Goal: Ask a question

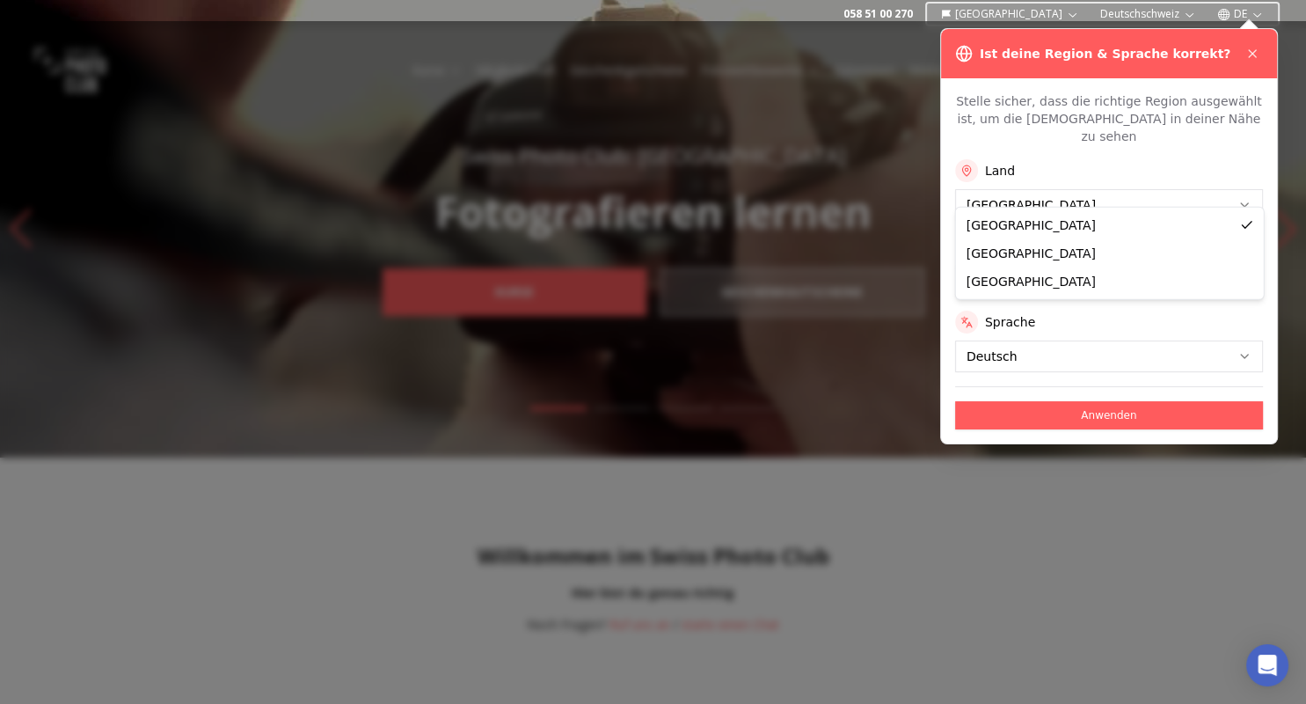
click at [1248, 49] on icon at bounding box center [1253, 54] width 14 height 14
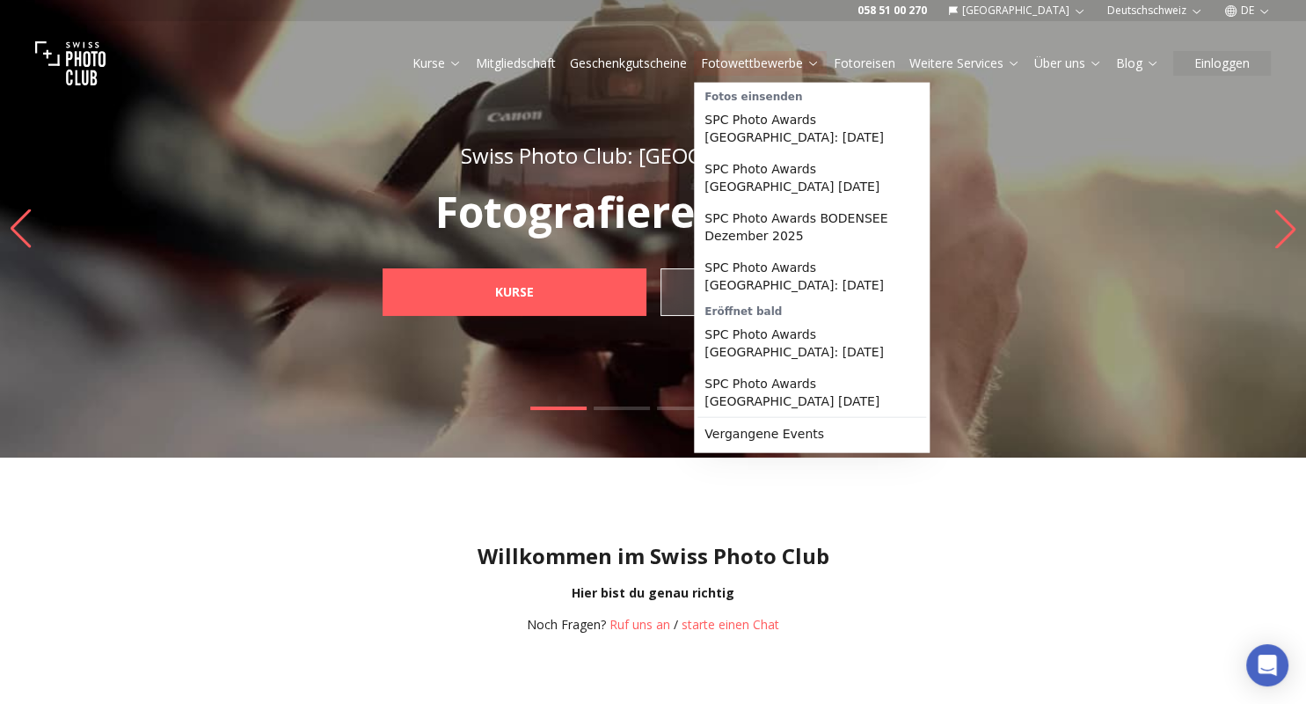
click at [789, 66] on link "Fotowettbewerbe" at bounding box center [760, 64] width 119 height 18
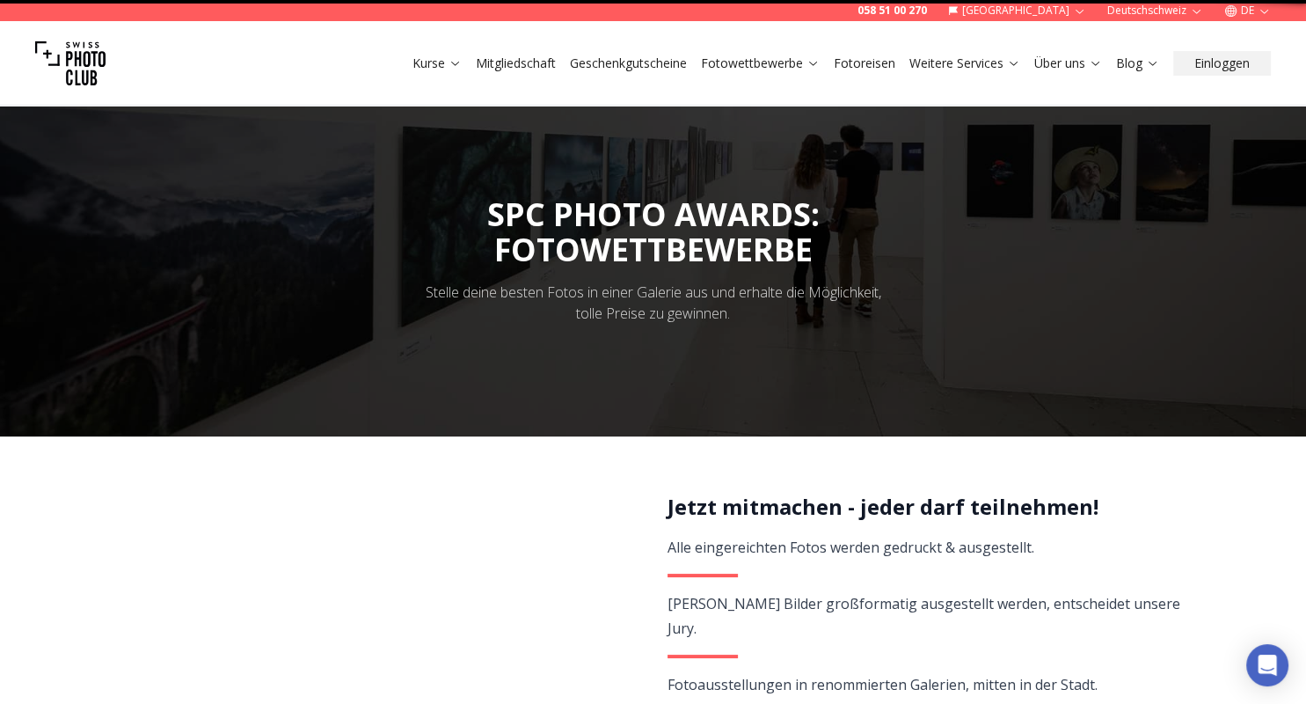
click at [789, 66] on link "Fotowettbewerbe" at bounding box center [760, 64] width 119 height 18
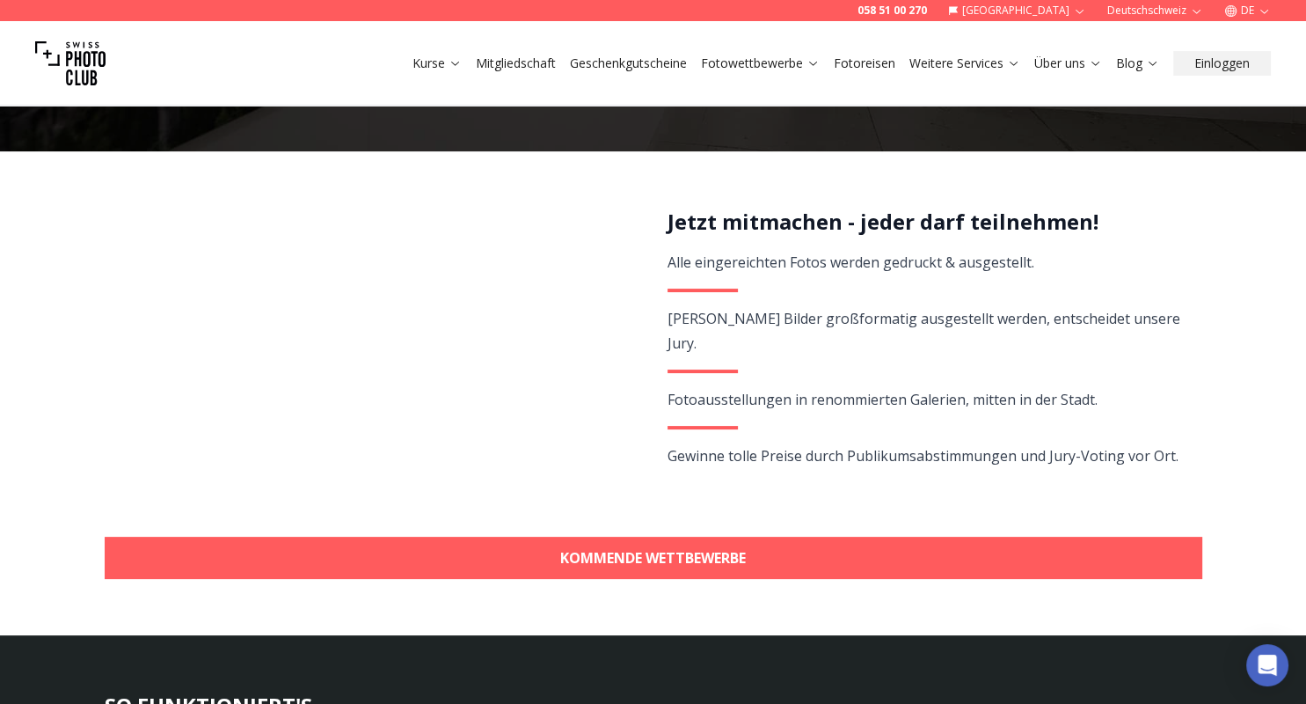
scroll to position [380, 0]
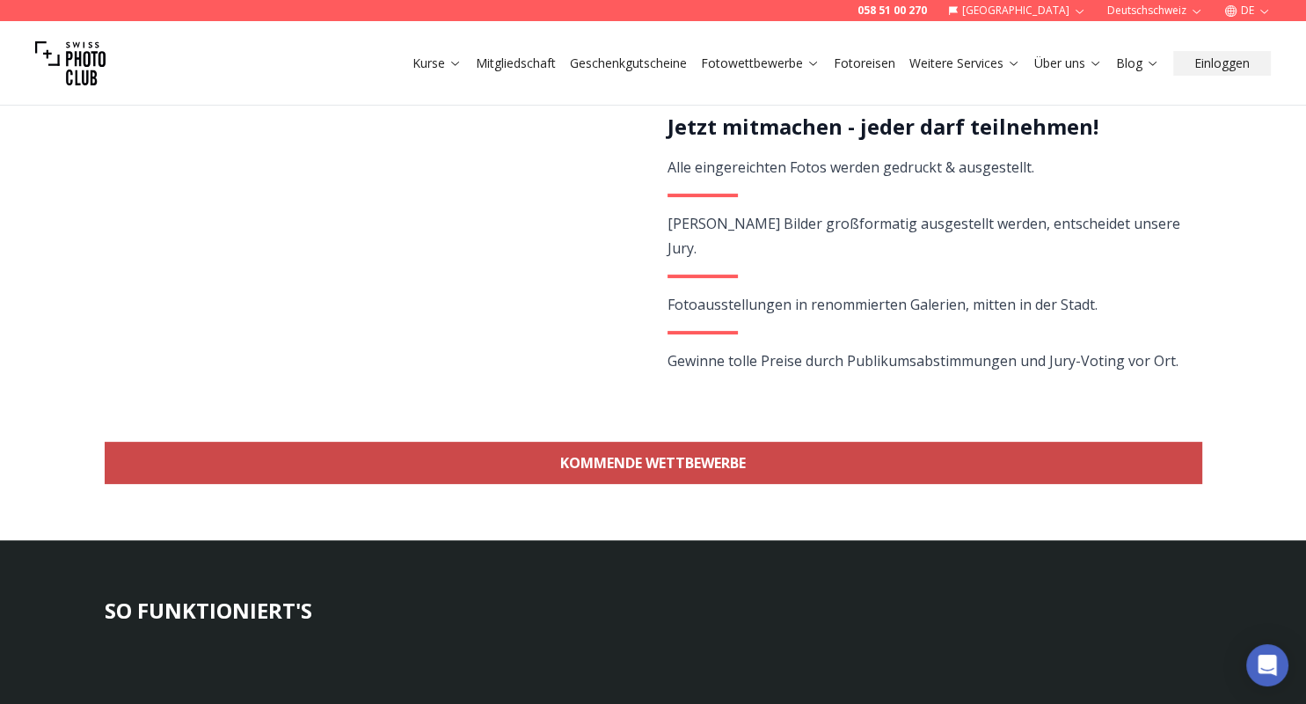
click at [662, 472] on link "KOMMENDE WETTBEWERBE" at bounding box center [654, 463] width 1098 height 42
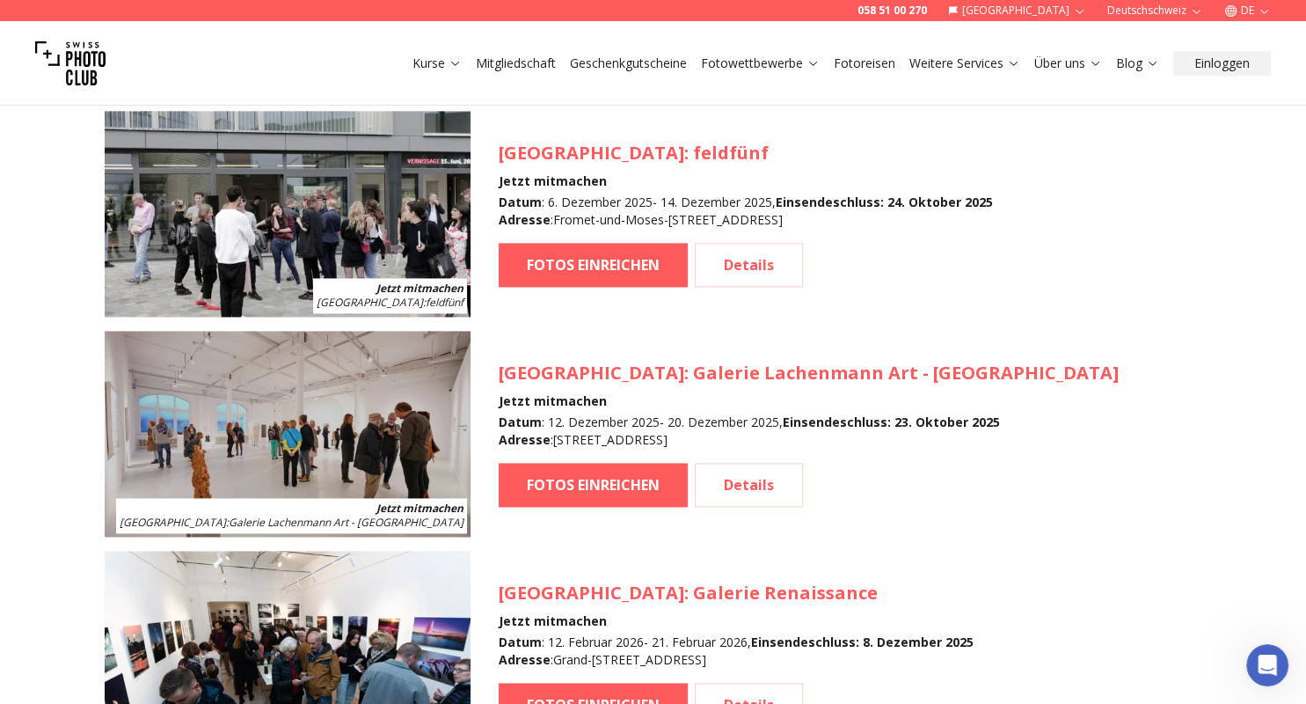
scroll to position [2708, 0]
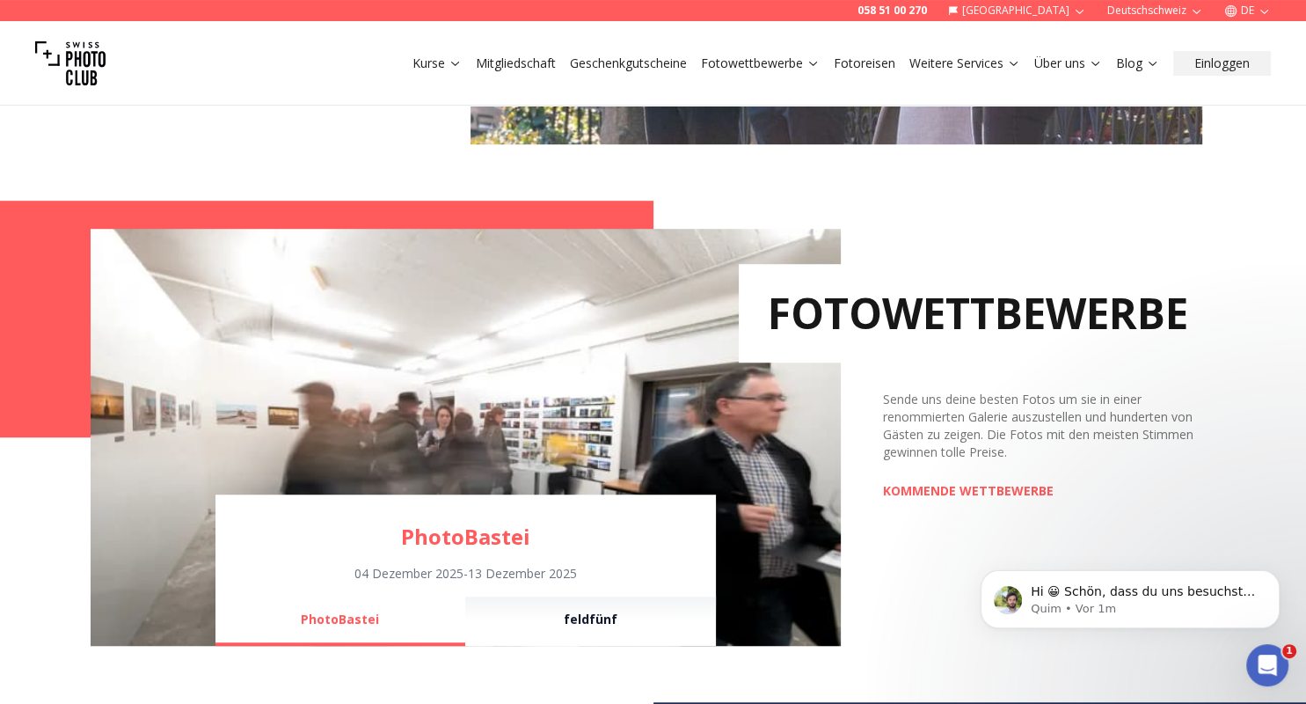
scroll to position [1140, 0]
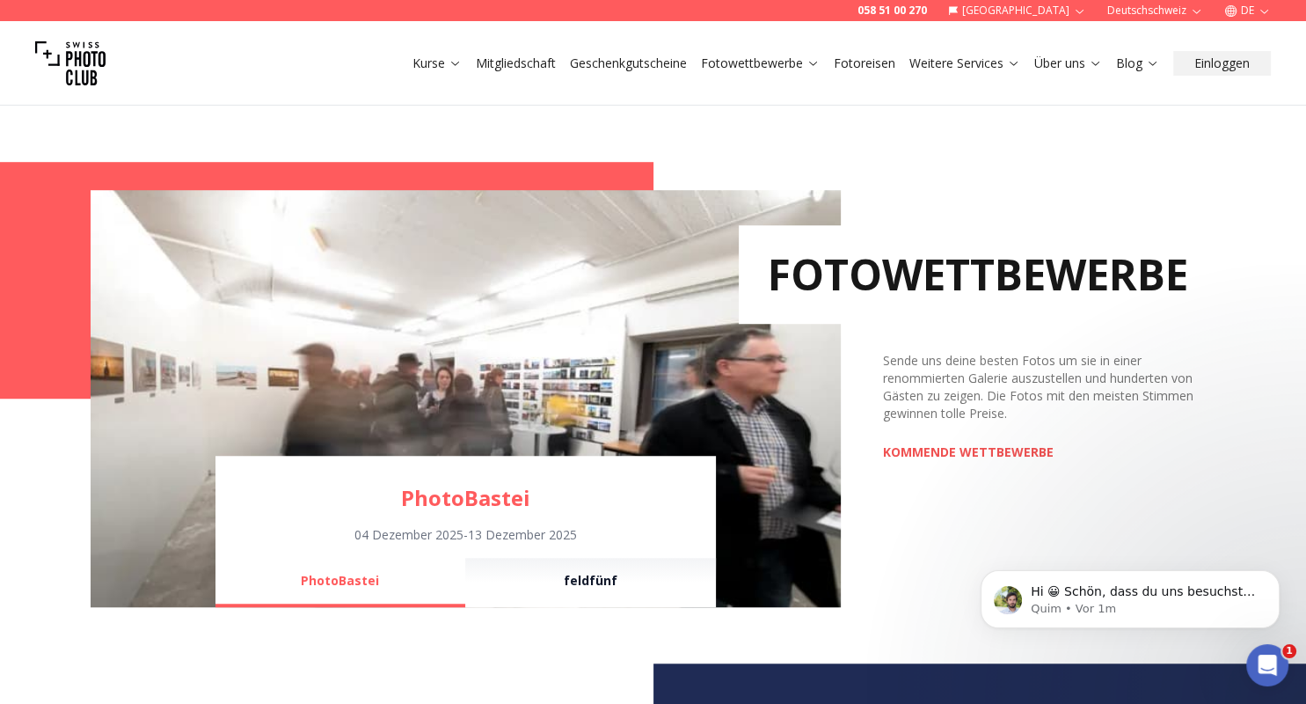
click at [897, 452] on link "KOMMENDE WETTBEWERBE" at bounding box center [968, 452] width 171 height 18
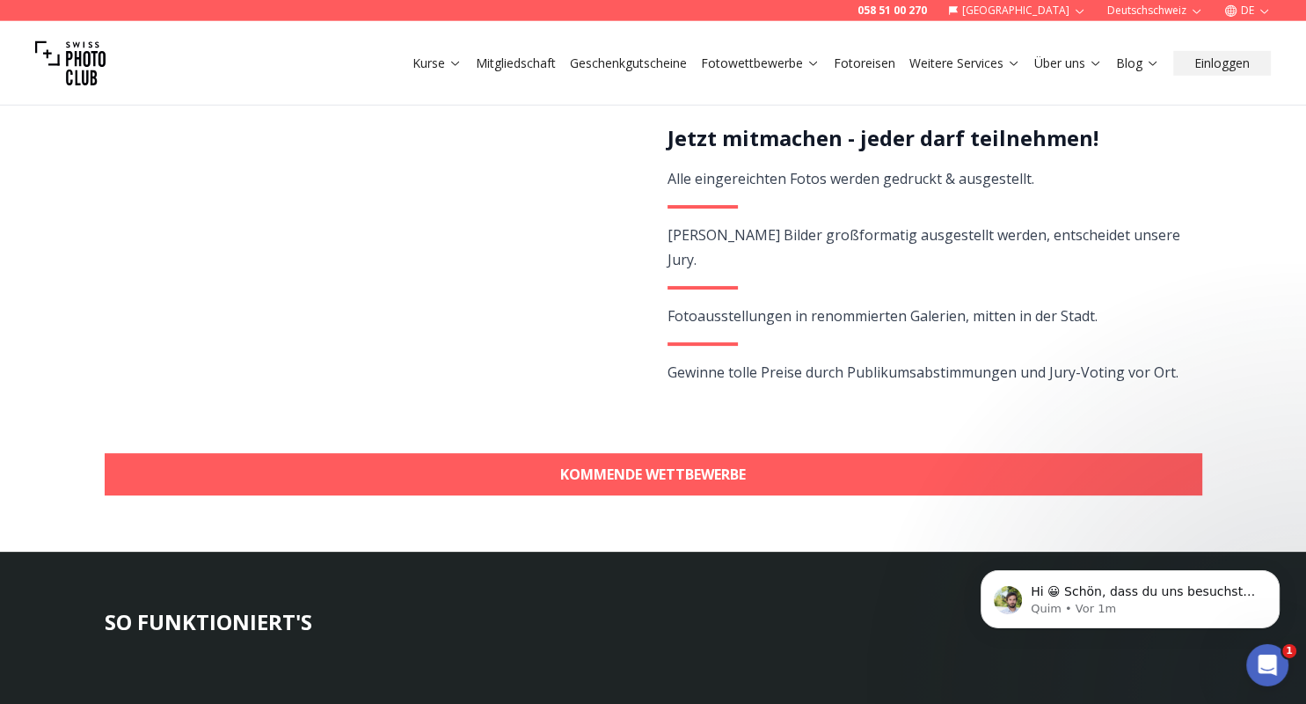
scroll to position [380, 0]
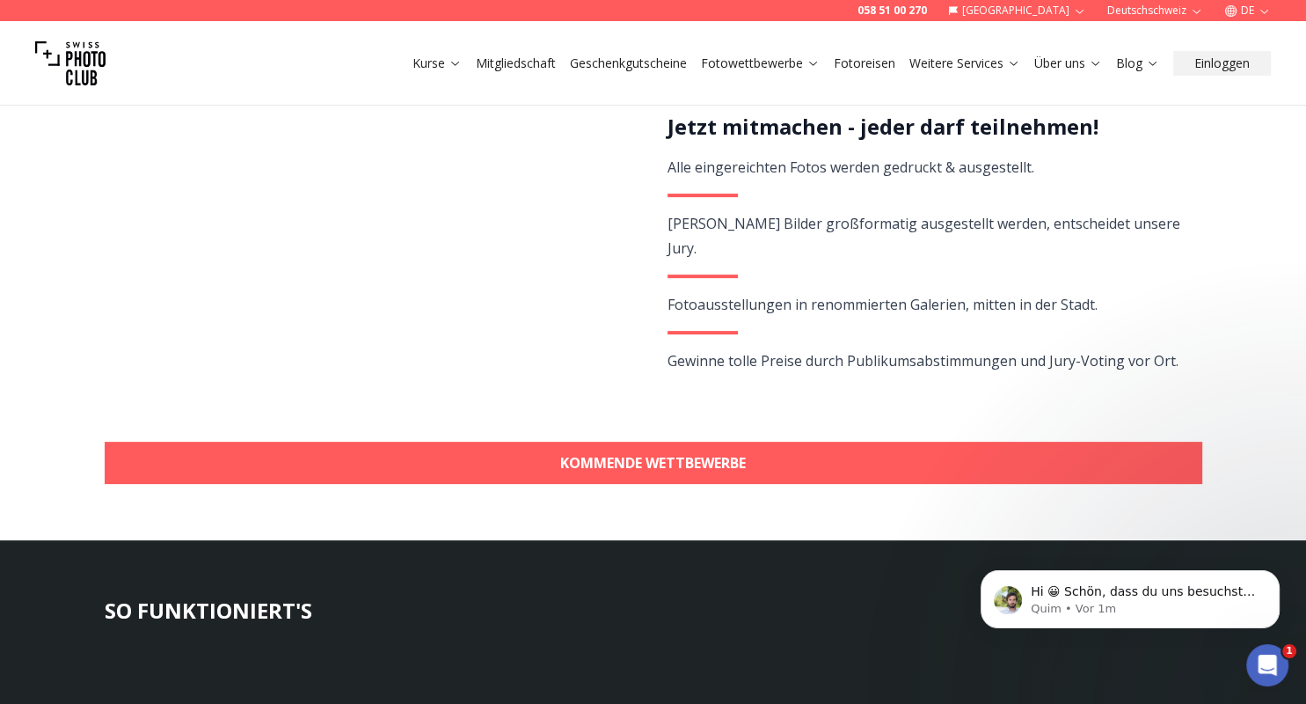
click at [741, 471] on link "KOMMENDE WETTBEWERBE" at bounding box center [654, 463] width 1098 height 42
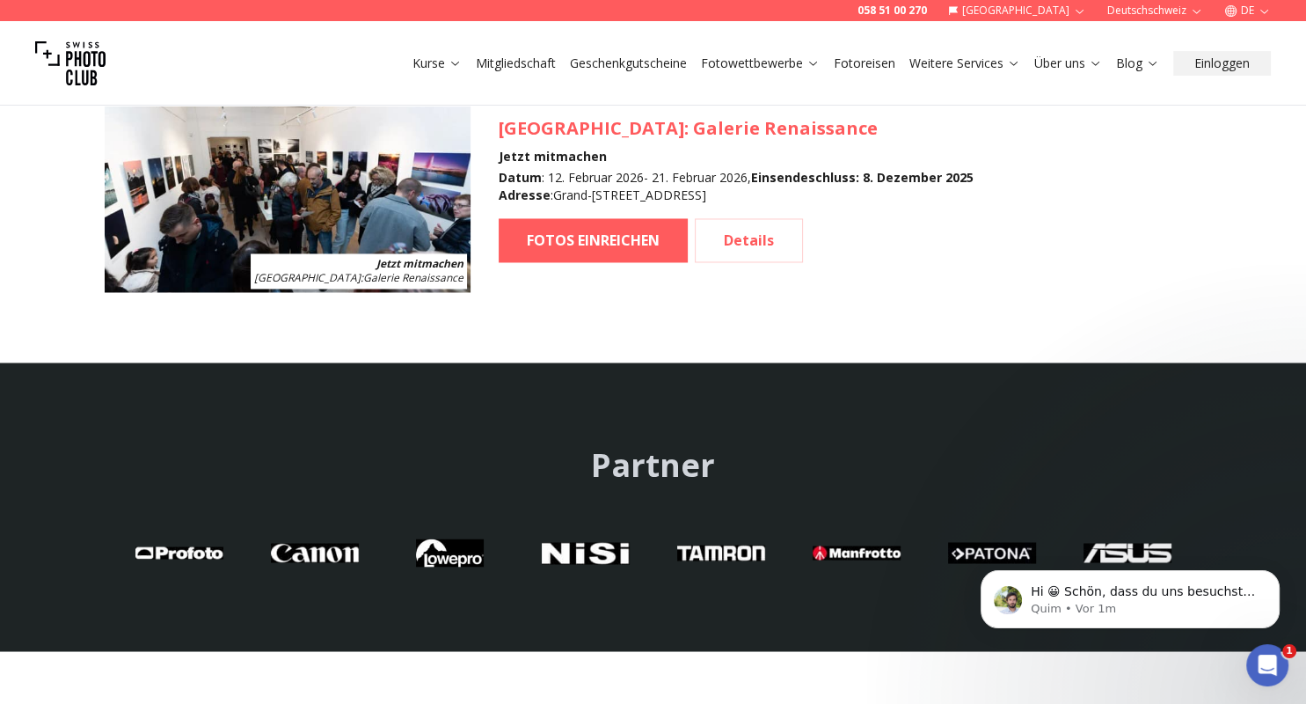
scroll to position [2803, 0]
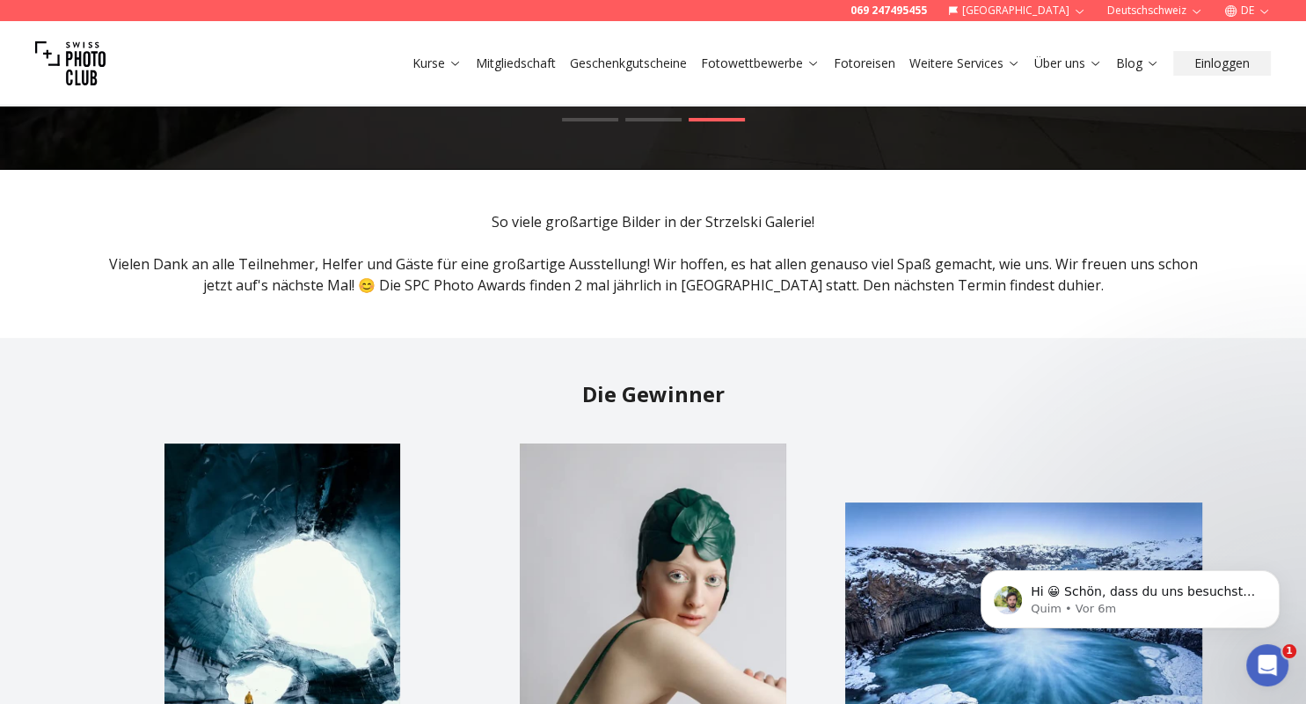
click at [1075, 286] on link "hier" at bounding box center [1088, 284] width 26 height 19
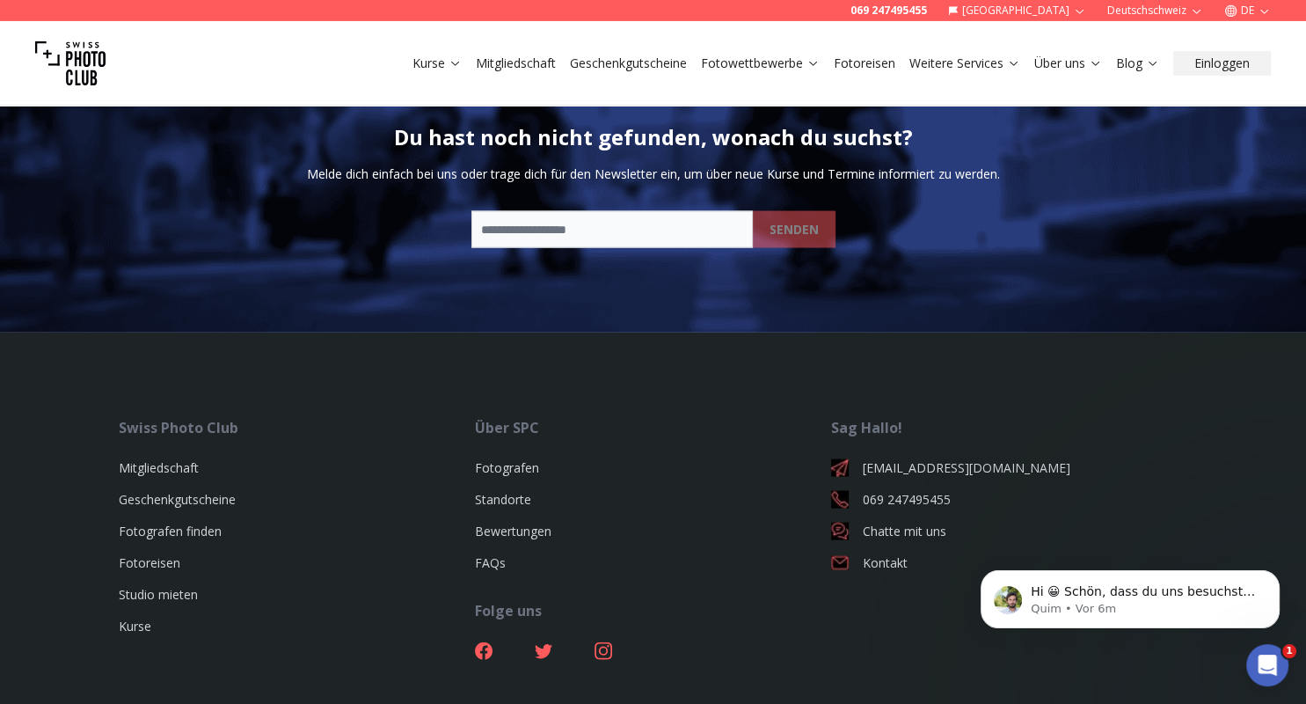
scroll to position [3553, 0]
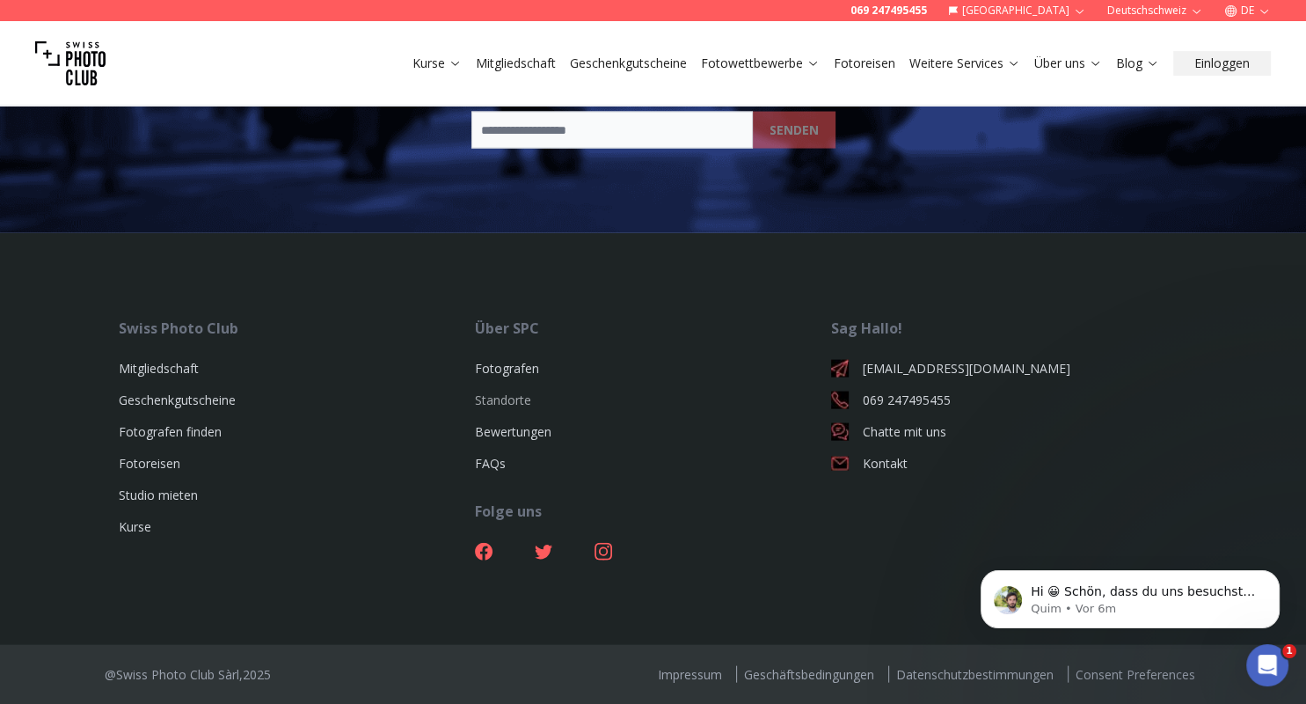
click at [496, 401] on link "Standorte" at bounding box center [503, 400] width 56 height 17
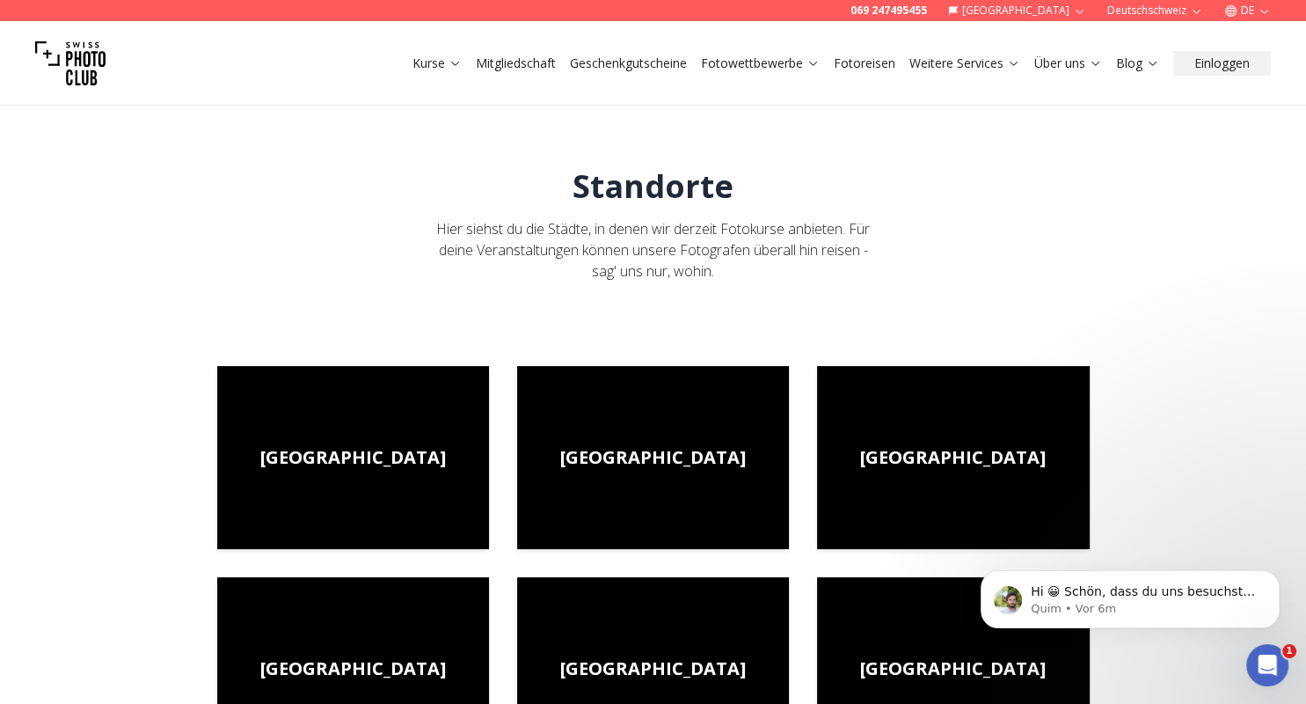
scroll to position [285, 0]
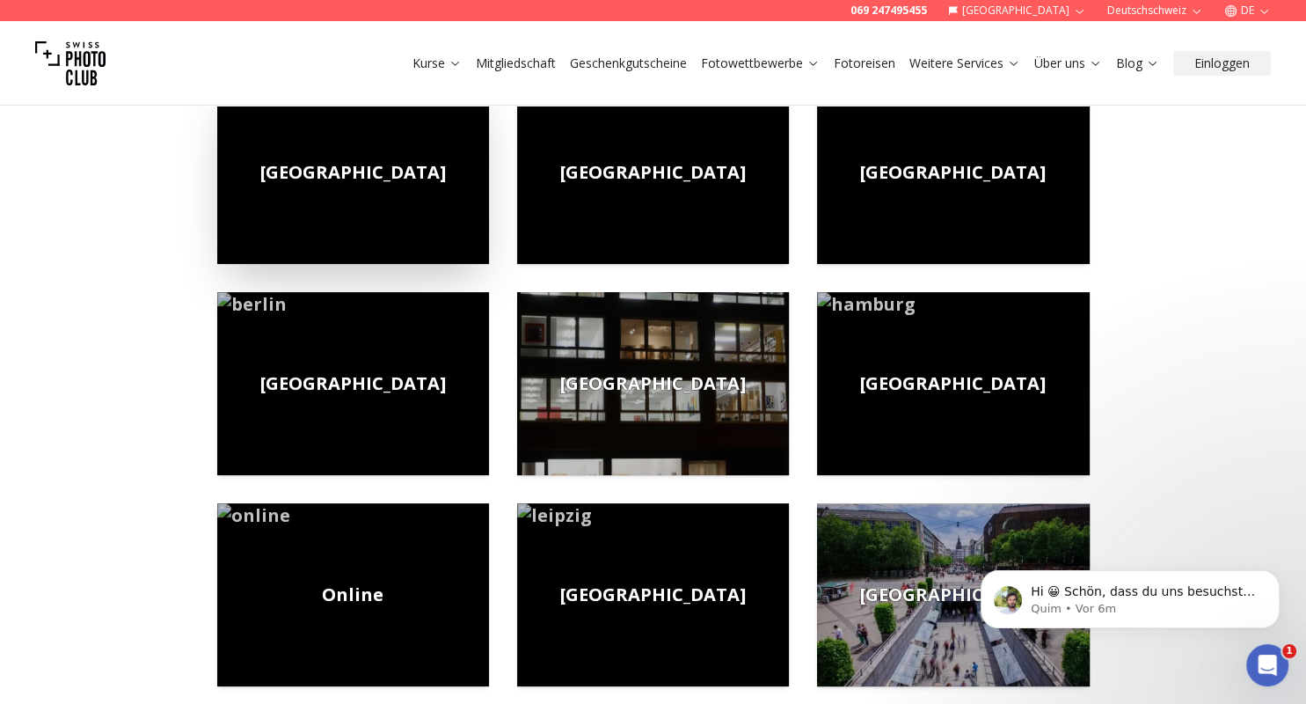
click at [384, 191] on img at bounding box center [353, 172] width 272 height 183
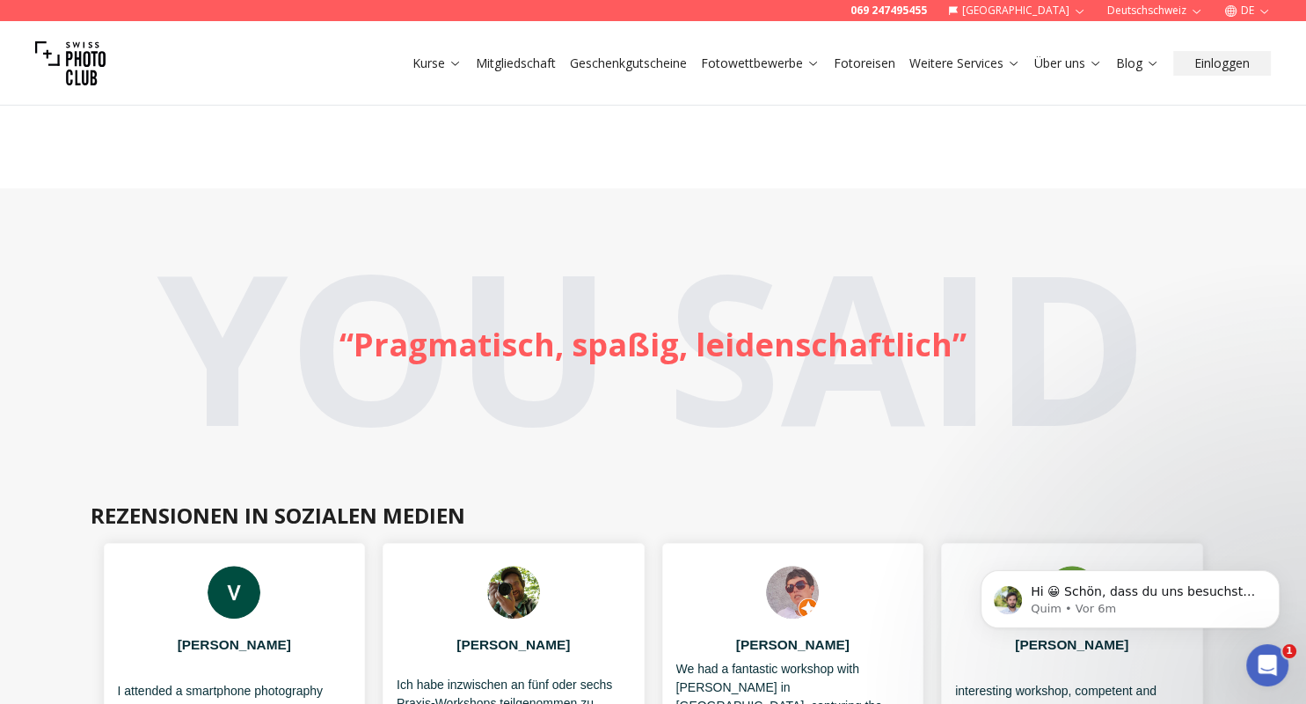
scroll to position [500, 0]
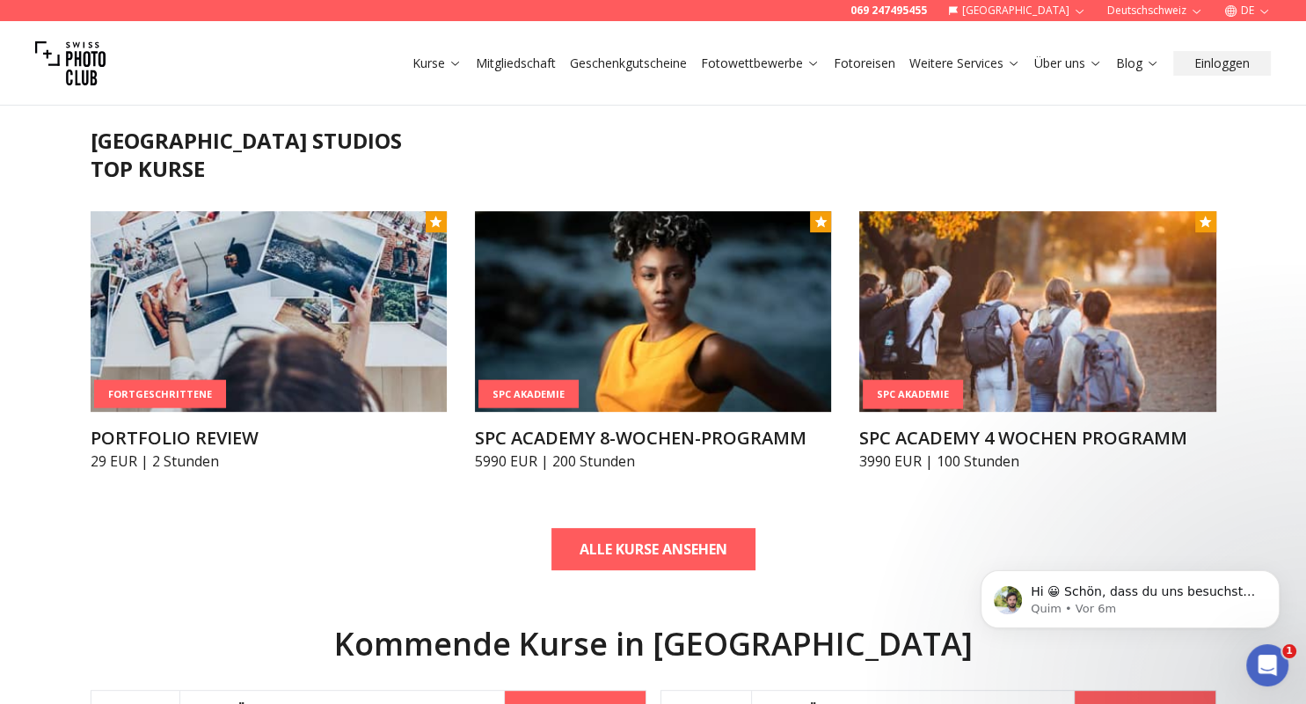
click at [521, 82] on div "Kurse Mitgliedschaft Geschenkgutscheine Fotowettbewerbe Fotoreisen Weitere Serv…" at bounding box center [653, 63] width 1306 height 84
click at [1058, 9] on button "[GEOGRAPHIC_DATA]" at bounding box center [1017, 10] width 152 height 21
click at [809, 99] on div "Kurse Mitgliedschaft Geschenkgutscheine Fotowettbewerbe Fotoreisen Weitere Serv…" at bounding box center [653, 63] width 1306 height 84
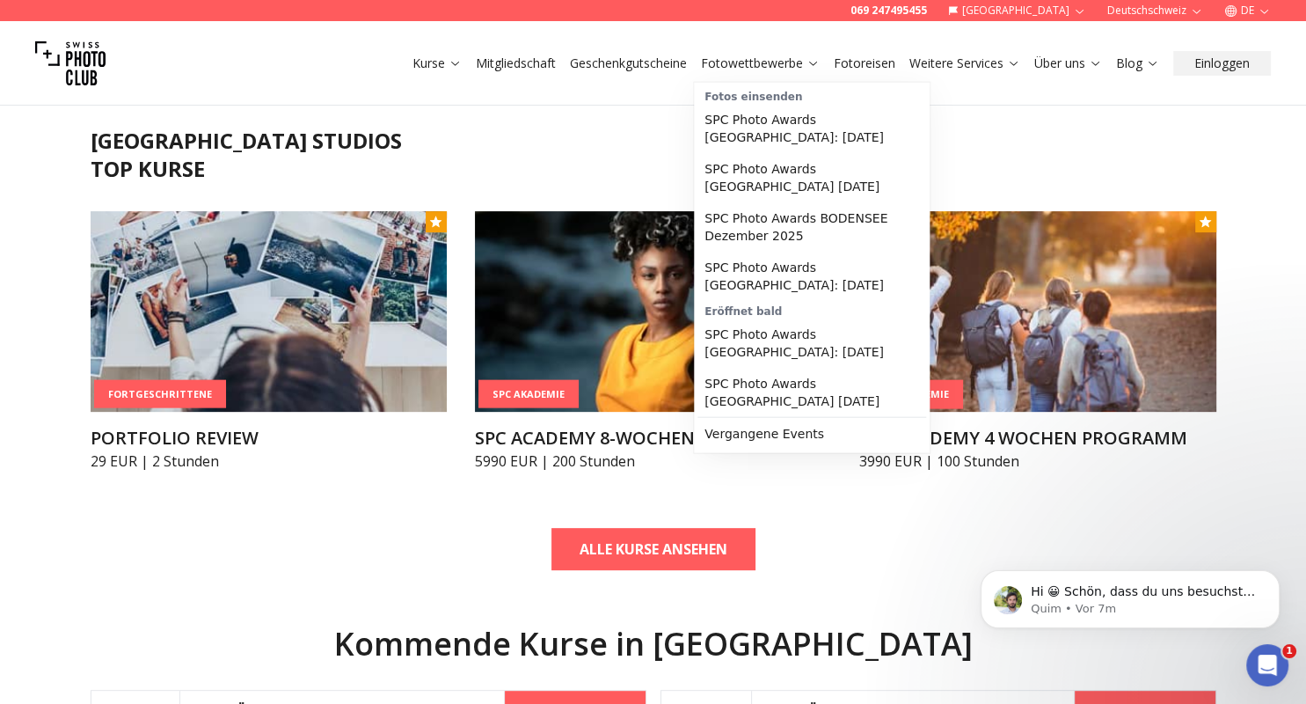
click at [811, 62] on icon at bounding box center [813, 62] width 13 height 13
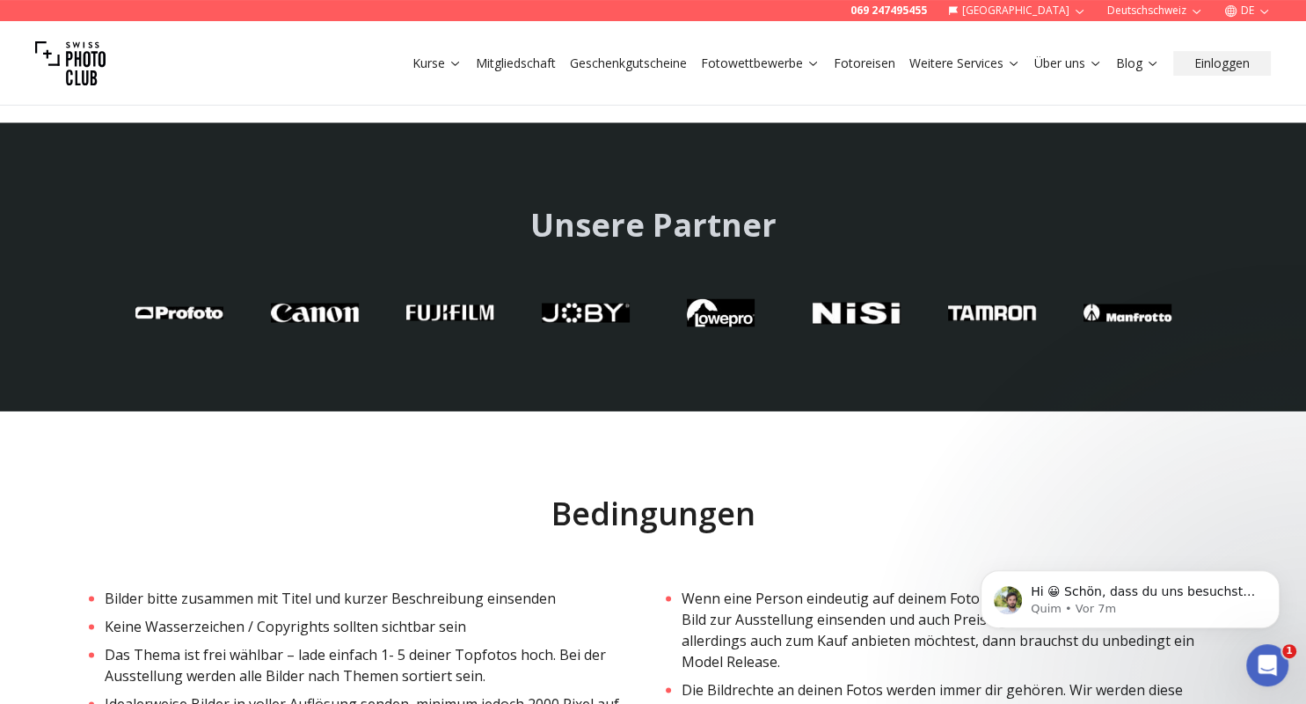
scroll to position [3136, 0]
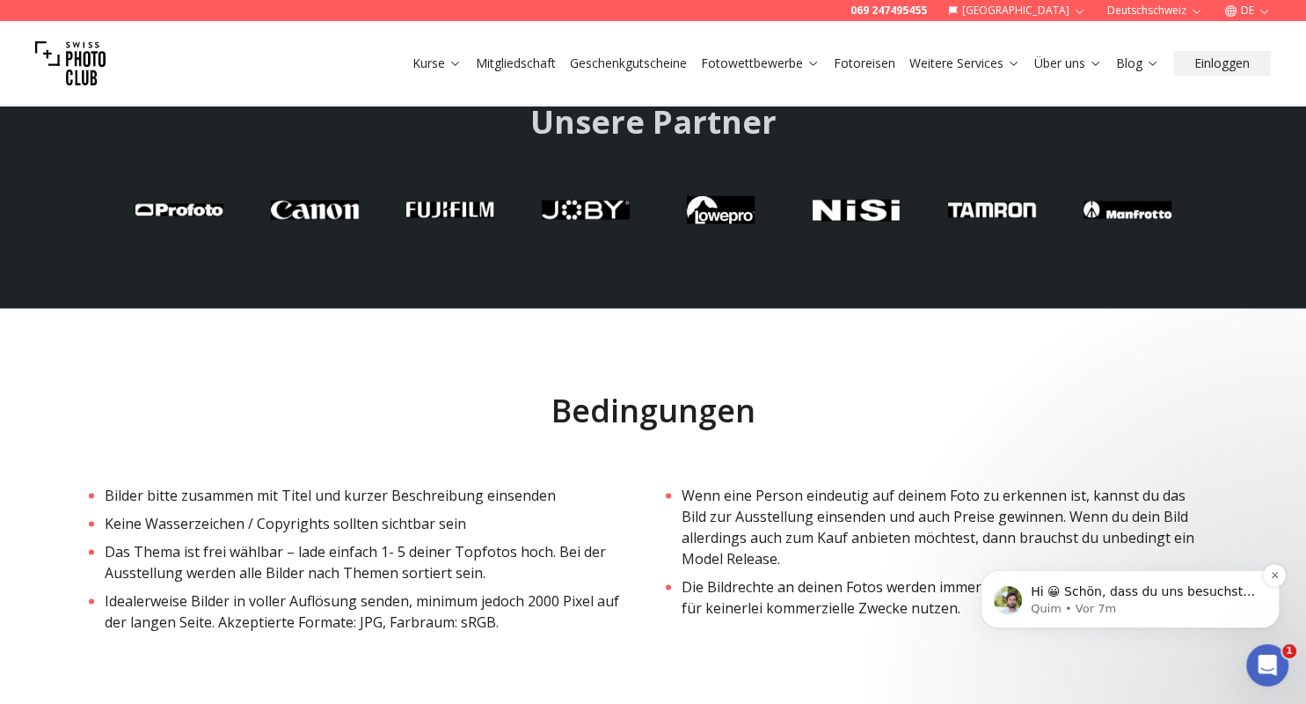
click at [1126, 593] on span "Hi 😀 Schön, dass du uns besuchst. Stell' uns gerne jederzeit Fragen oder hinter…" at bounding box center [1143, 608] width 224 height 49
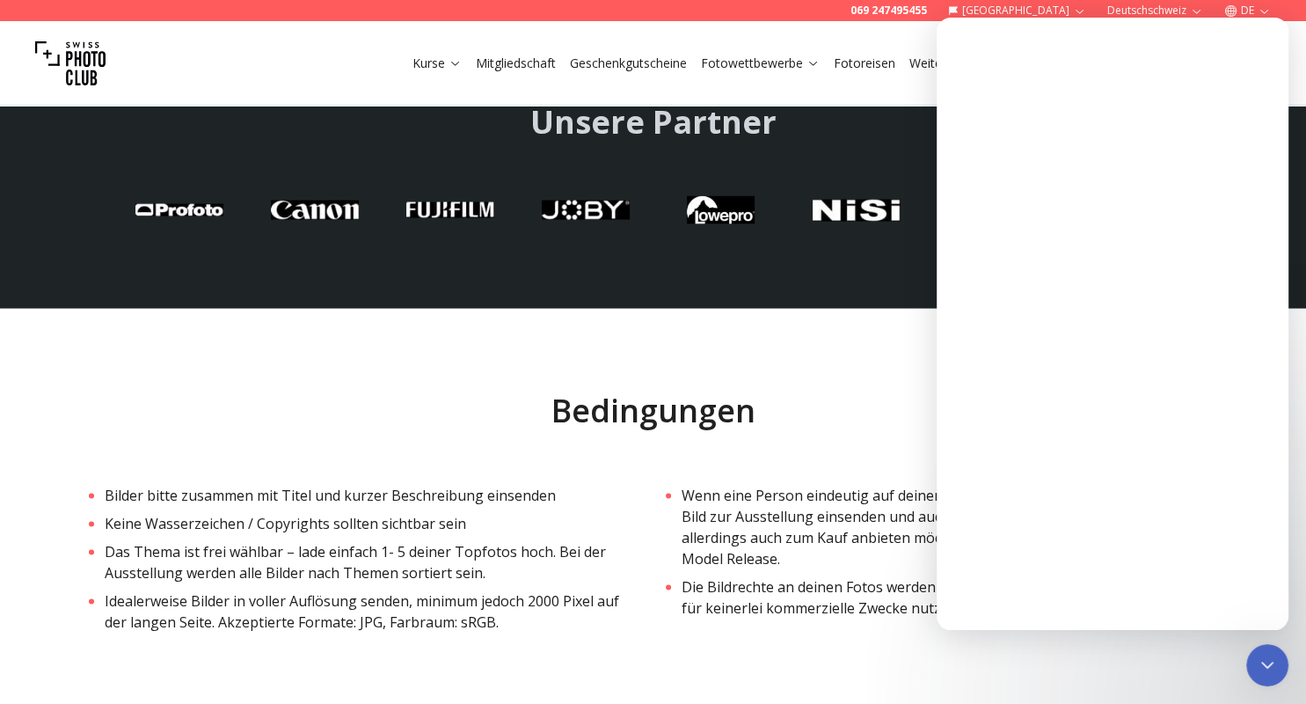
scroll to position [0, 0]
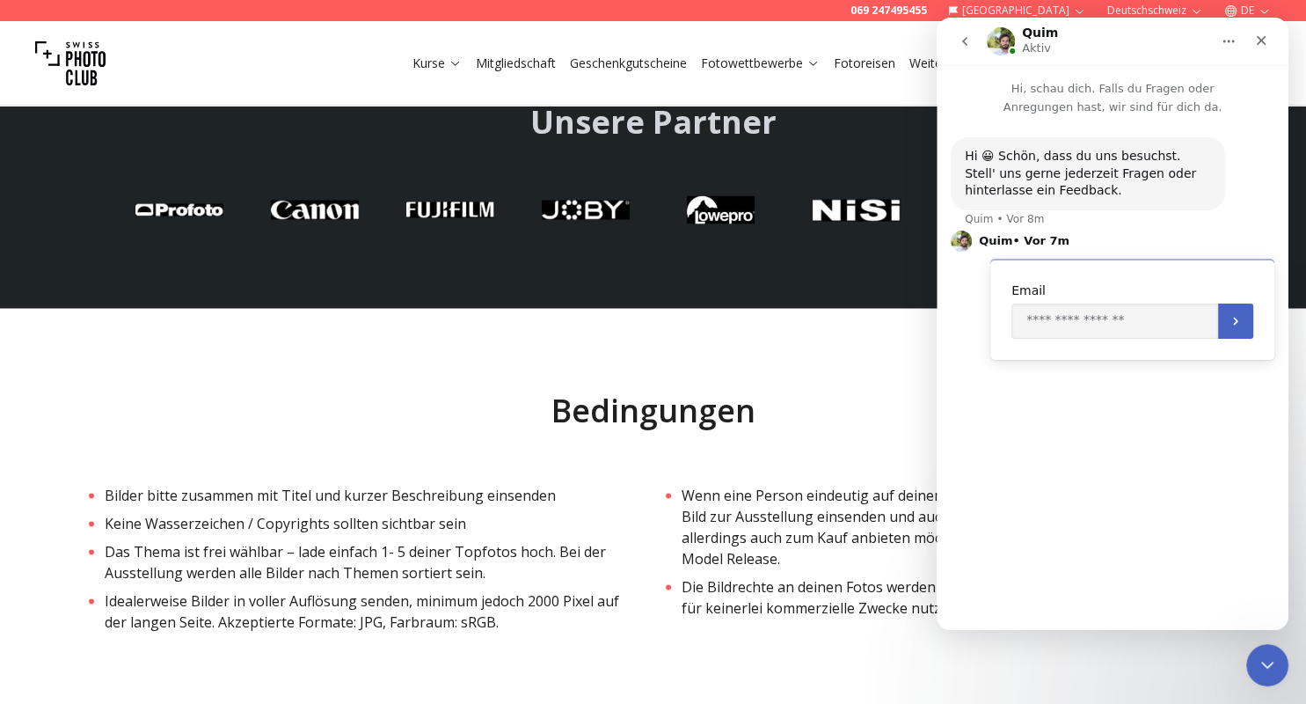
click at [1095, 402] on div "Hi 😀 Schön, dass du uns besuchst. Stell' uns gerne jederzeit Fragen oder hinter…" at bounding box center [1113, 365] width 352 height 499
drag, startPoint x: 1023, startPoint y: 321, endPoint x: 1213, endPoint y: 340, distance: 190.9
click at [1213, 340] on div "Email" at bounding box center [1133, 309] width 284 height 101
type input "**********"
click at [1014, 399] on div "**********" at bounding box center [1113, 365] width 352 height 499
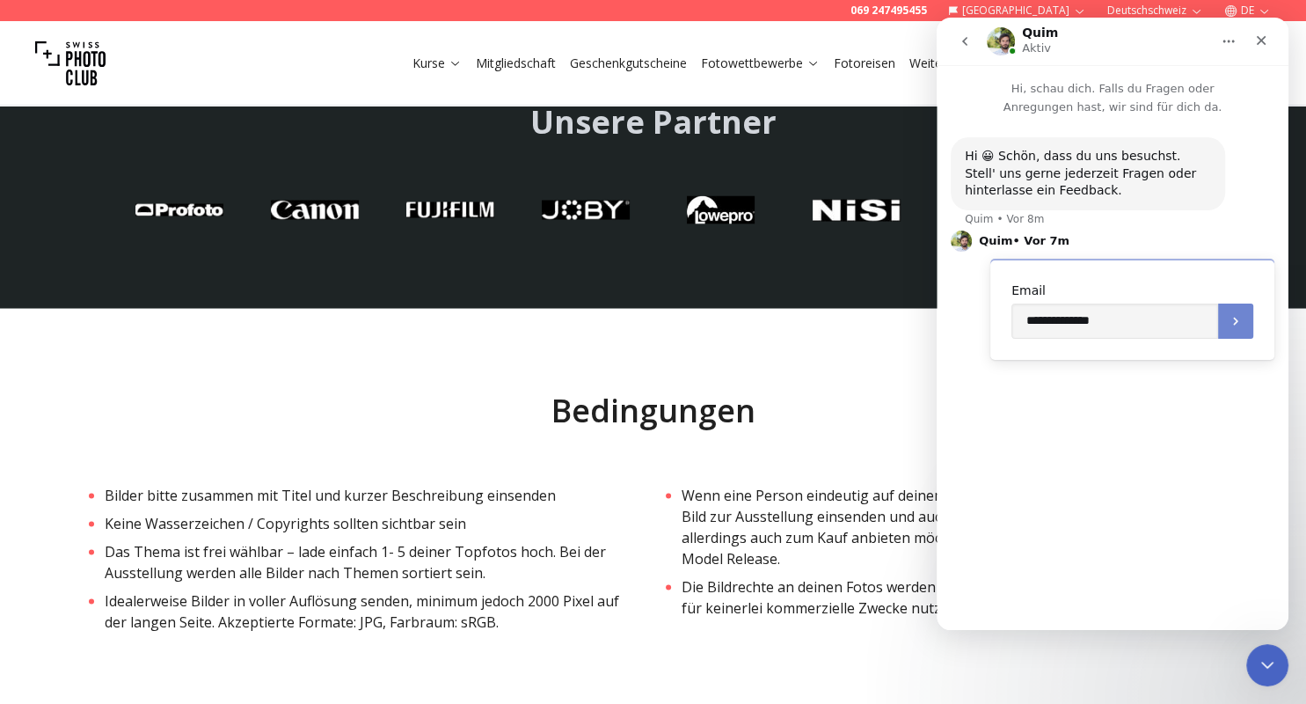
click at [1233, 318] on icon "Übermitteln" at bounding box center [1236, 321] width 14 height 14
click at [970, 566] on textarea "Nachricht senden..." at bounding box center [1113, 565] width 322 height 30
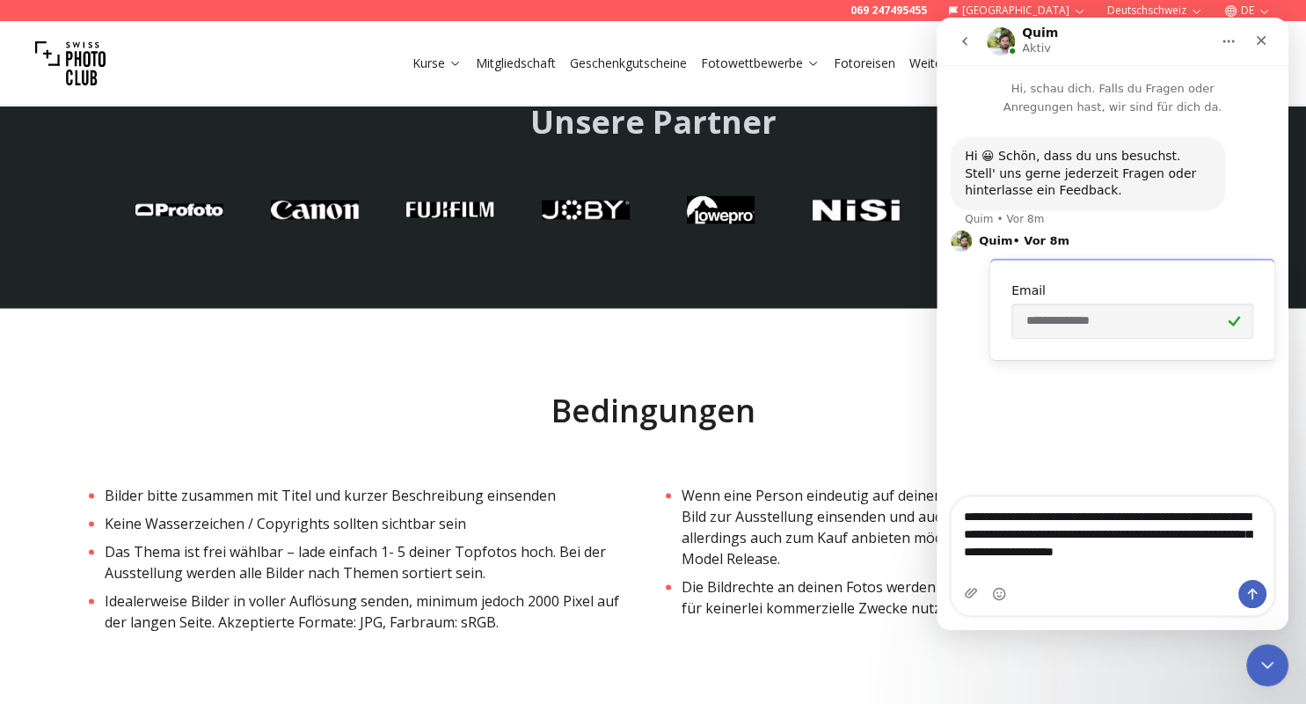
type textarea "**********"
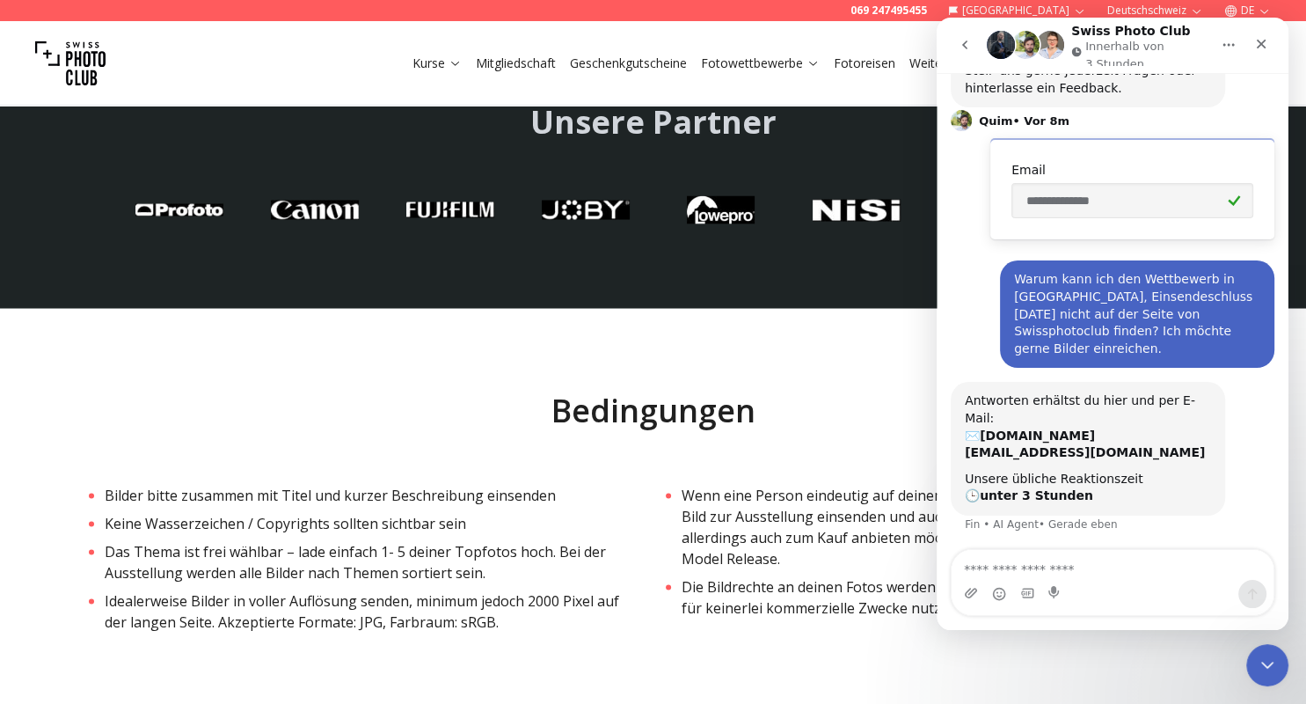
scroll to position [111, 0]
click at [760, 77] on div "Kurse Mitgliedschaft Geschenkgutscheine Fotowettbewerbe Fotoreisen Weitere Serv…" at bounding box center [653, 63] width 1306 height 84
